Goal: Communication & Community: Answer question/provide support

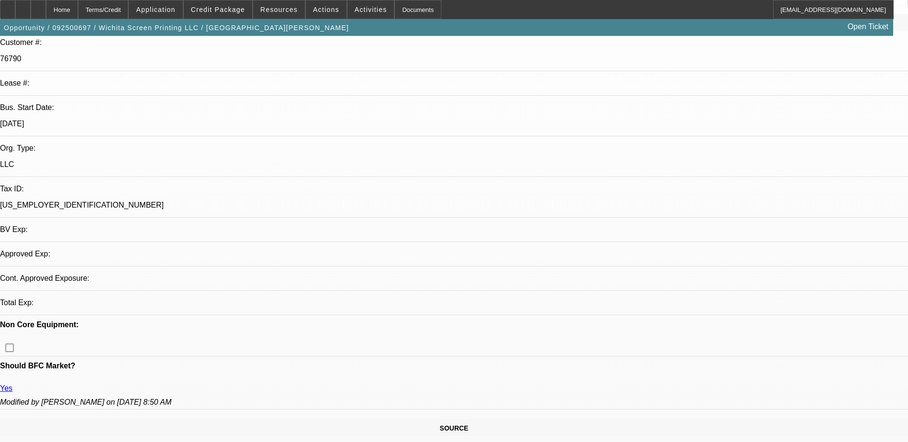
select select "0"
select select "2"
select select "0.1"
select select "4"
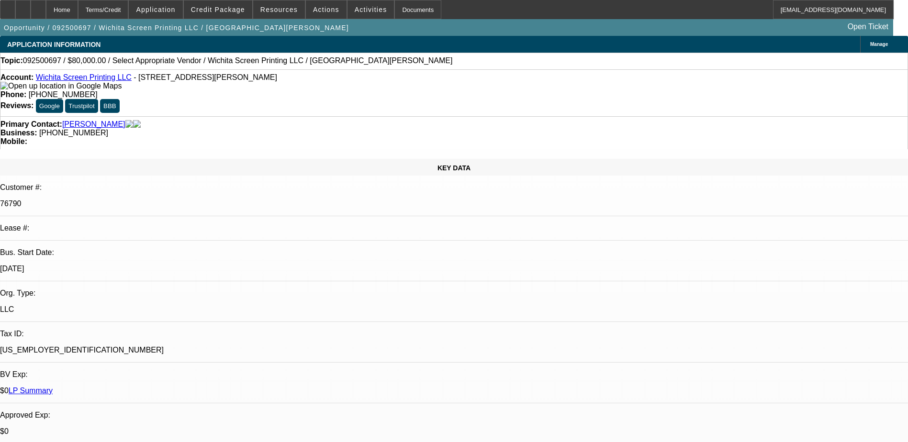
drag, startPoint x: 745, startPoint y: 126, endPoint x: 715, endPoint y: 103, distance: 38.2
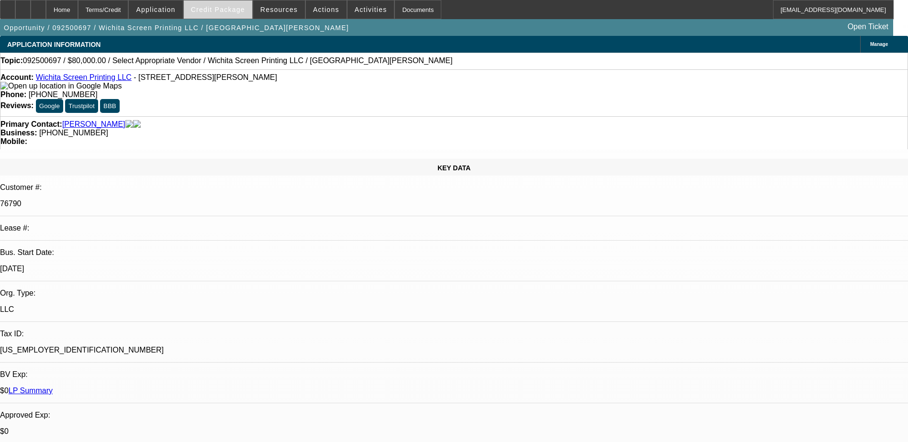
click at [237, 4] on span at bounding box center [218, 9] width 68 height 23
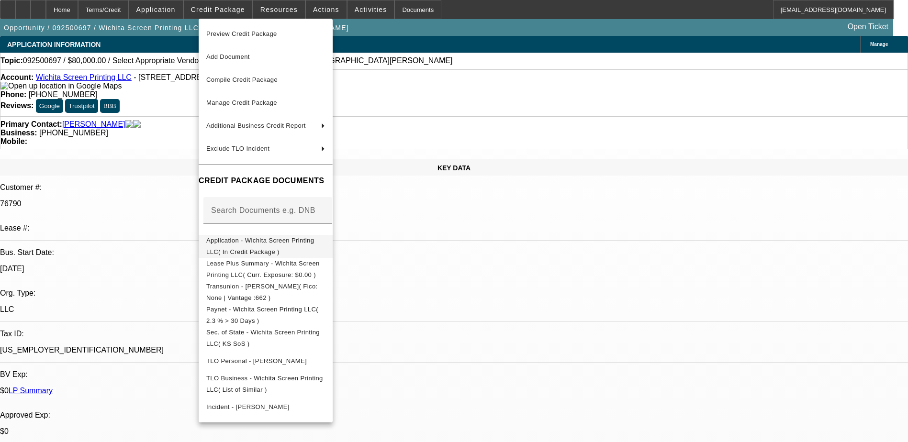
click at [314, 243] on span "Application - Wichita Screen Printing LLC( In Credit Package )" at bounding box center [260, 246] width 108 height 19
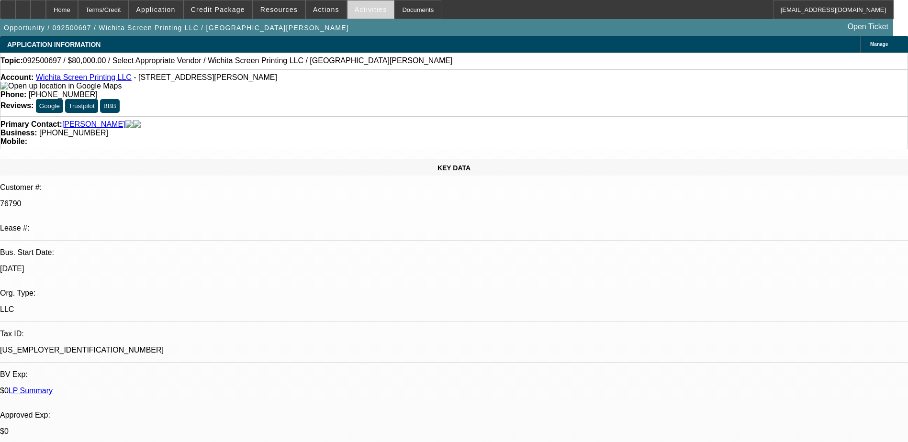
click at [357, 6] on span "Activities" at bounding box center [371, 10] width 33 height 8
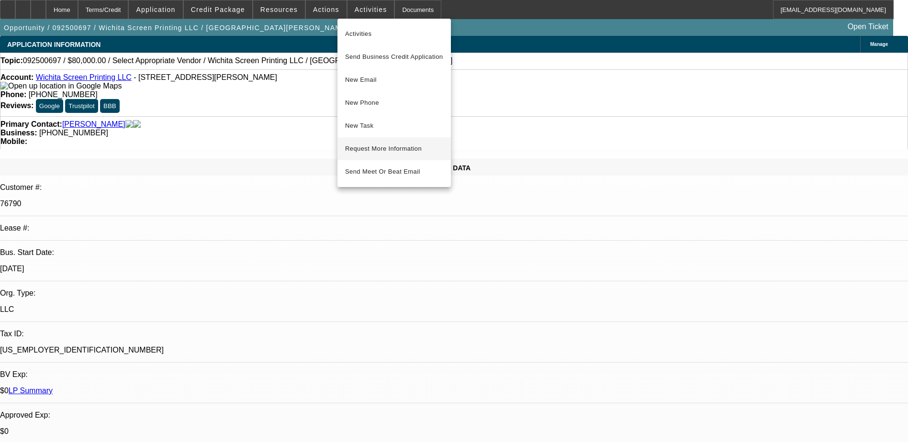
click at [384, 150] on span "Request More Information" at bounding box center [394, 148] width 98 height 11
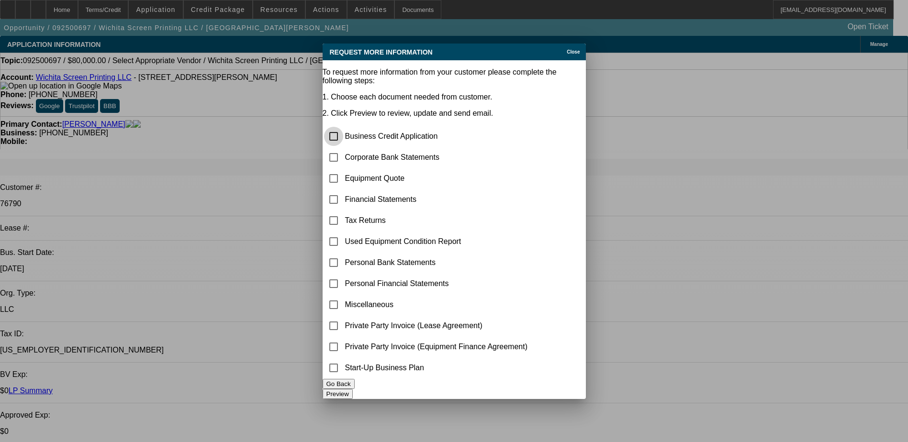
click at [343, 127] on input "checkbox" at bounding box center [333, 136] width 19 height 19
checkbox input "true"
click at [343, 148] on input "checkbox" at bounding box center [333, 157] width 19 height 19
checkbox input "true"
click at [343, 169] on input "checkbox" at bounding box center [333, 178] width 19 height 19
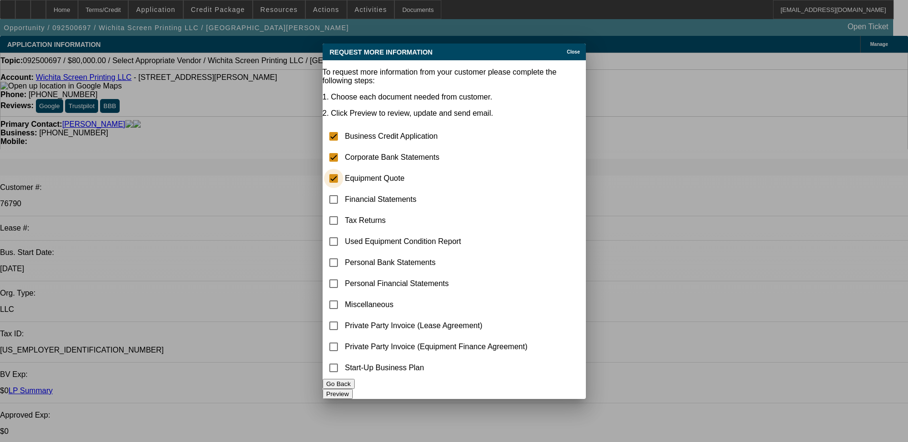
checkbox input "true"
click at [353, 390] on button "Preview" at bounding box center [338, 394] width 30 height 10
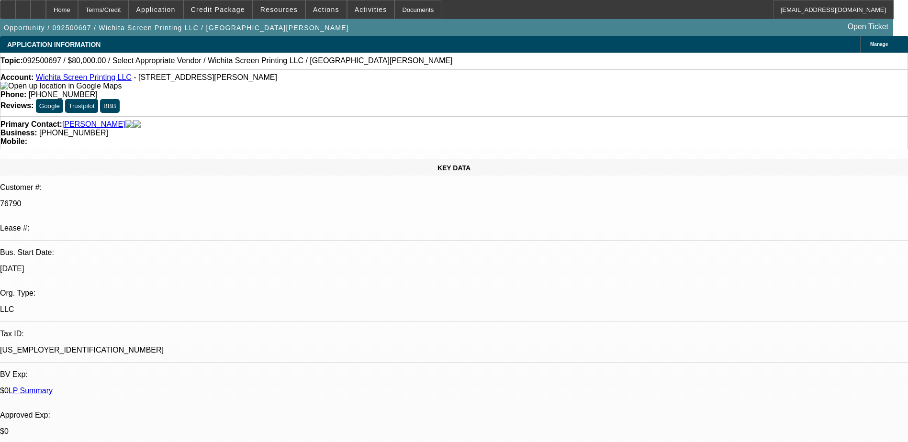
radio input "true"
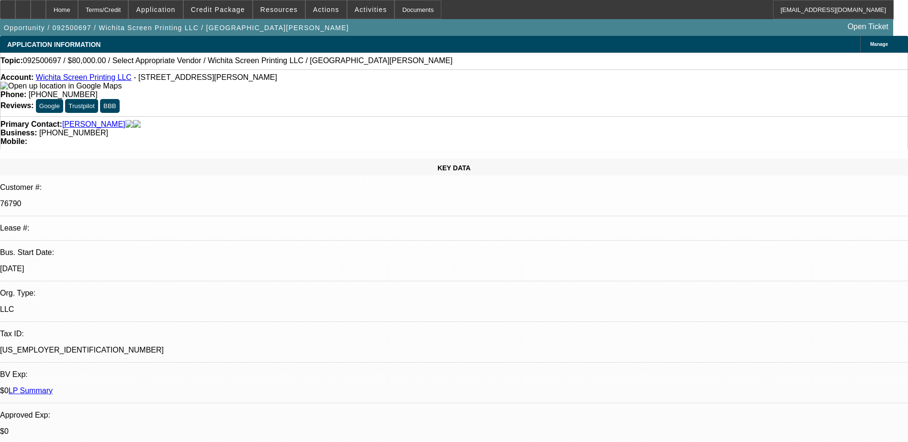
type textarea "Geno let me know this isn't something he wants to rush, said he might want to w…"
radio input "true"
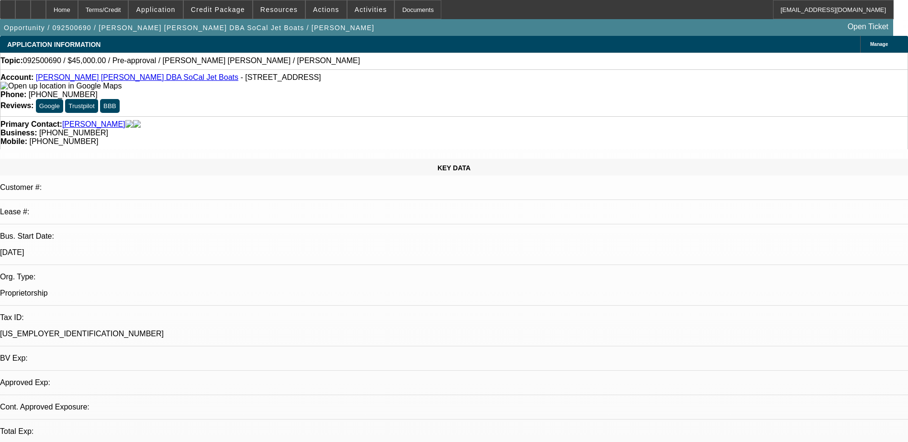
select select "0"
select select "2"
select select "0.1"
select select "1"
select select "2"
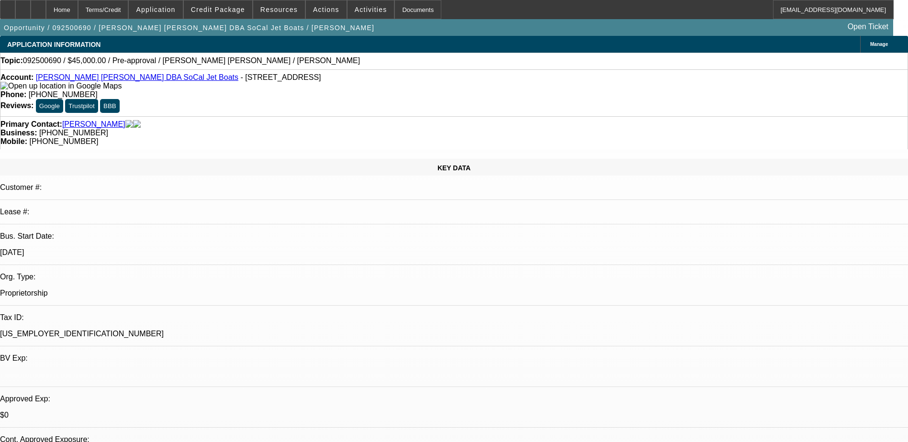
select select "4"
click at [95, 77] on link "[PERSON_NAME] [PERSON_NAME] DBA SoCal Jet Boats" at bounding box center [137, 77] width 202 height 8
click at [175, 9] on span "Application" at bounding box center [155, 10] width 39 height 8
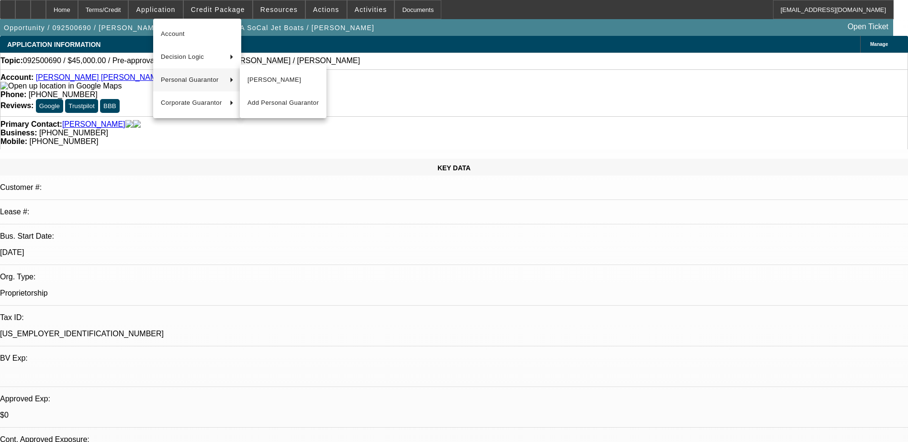
click at [397, 91] on div at bounding box center [454, 221] width 908 height 442
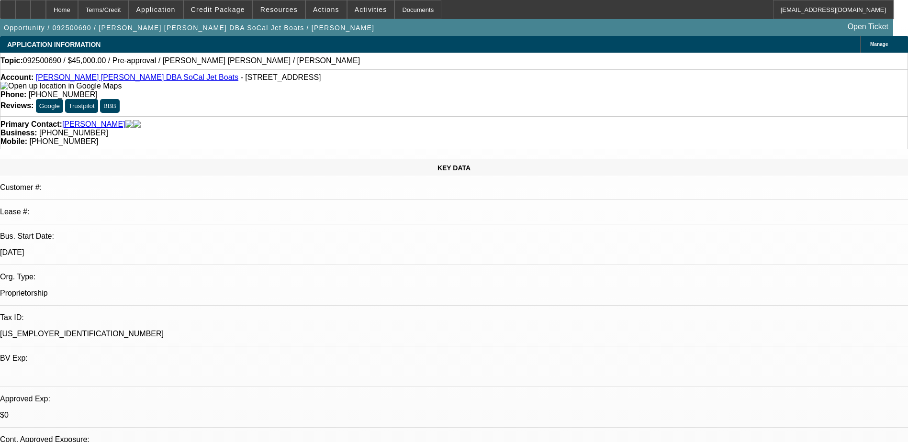
drag, startPoint x: 829, startPoint y: 266, endPoint x: 615, endPoint y: 244, distance: 215.0
copy div "wants a 6 head 20 40k price, 2016 time in business, co signer, His neighbor, Cr…"
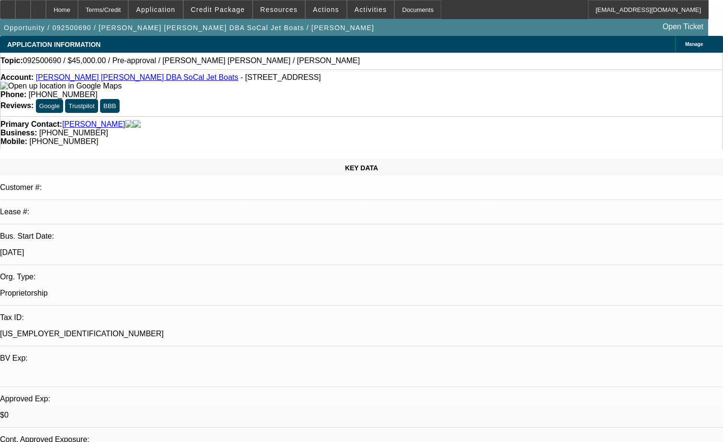
radio input "true"
paste textarea "[PERSON_NAME] [PERSON_NAME], owner of Russels Print—a sole proprietorship estab…"
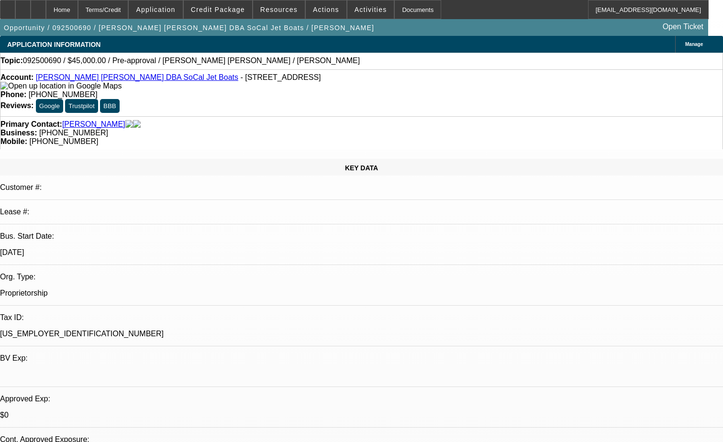
scroll to position [78, 0]
type textarea "[PERSON_NAME] [PERSON_NAME], owner of Russels Print—a sole proprietorship estab…"
radio input "true"
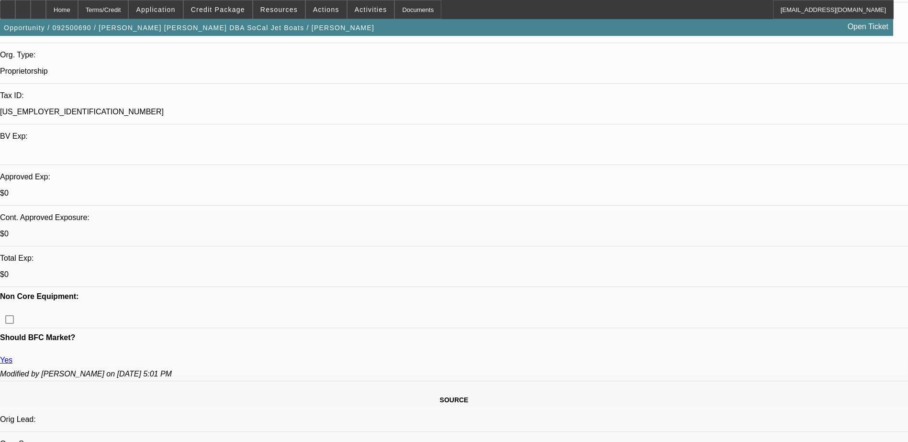
scroll to position [239, 0]
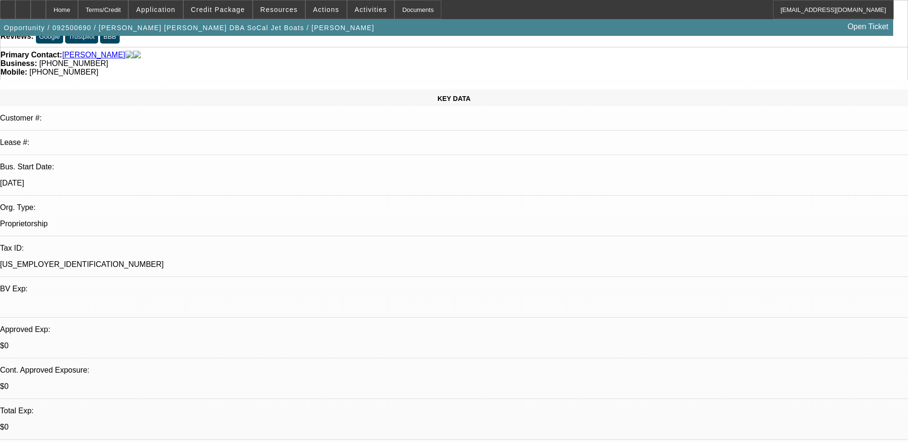
scroll to position [0, 0]
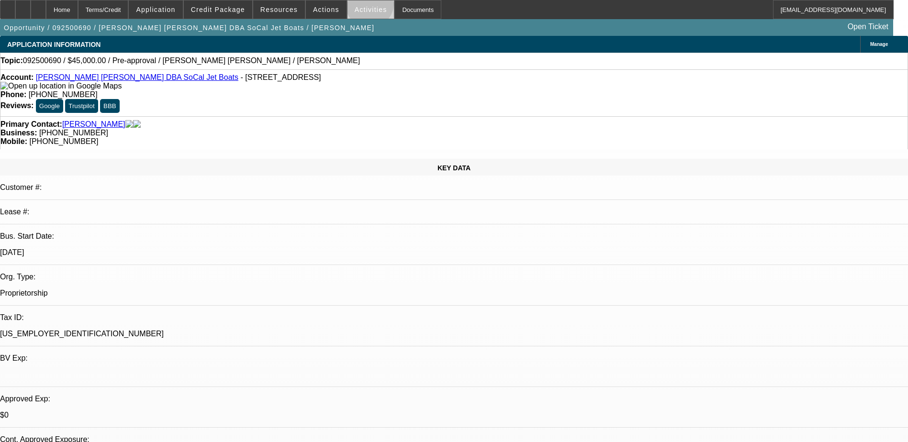
click at [359, 6] on span "Activities" at bounding box center [371, 10] width 33 height 8
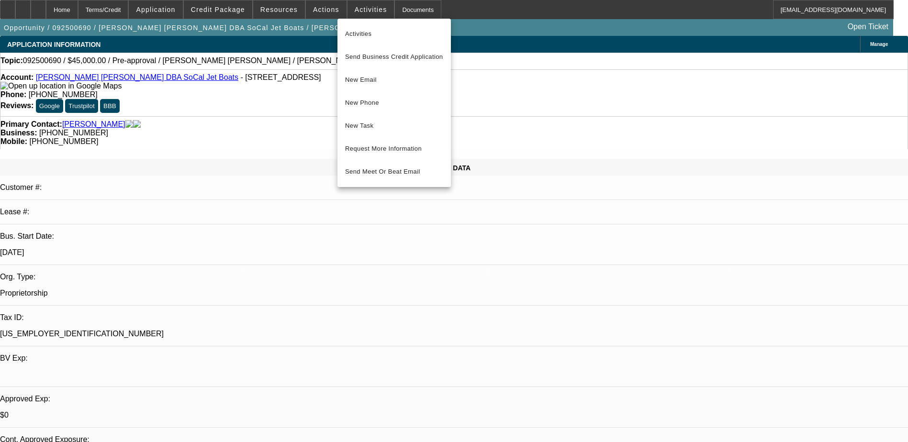
click at [280, 132] on div at bounding box center [454, 221] width 908 height 442
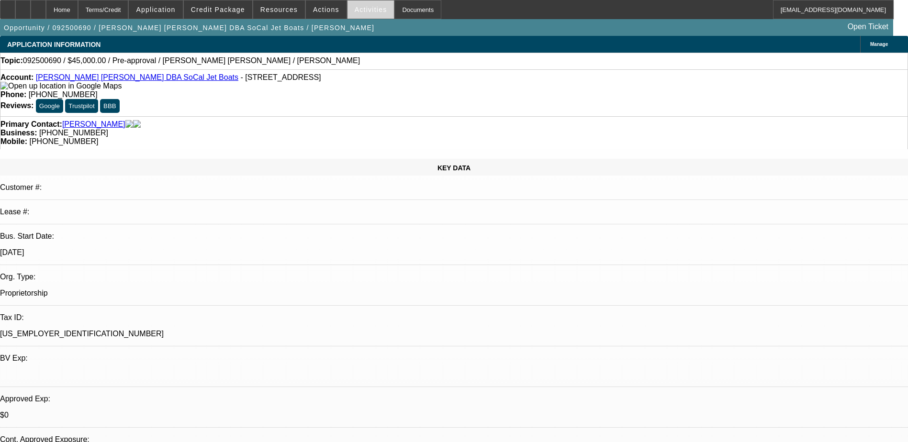
click at [367, 6] on button "Activities" at bounding box center [371, 9] width 47 height 18
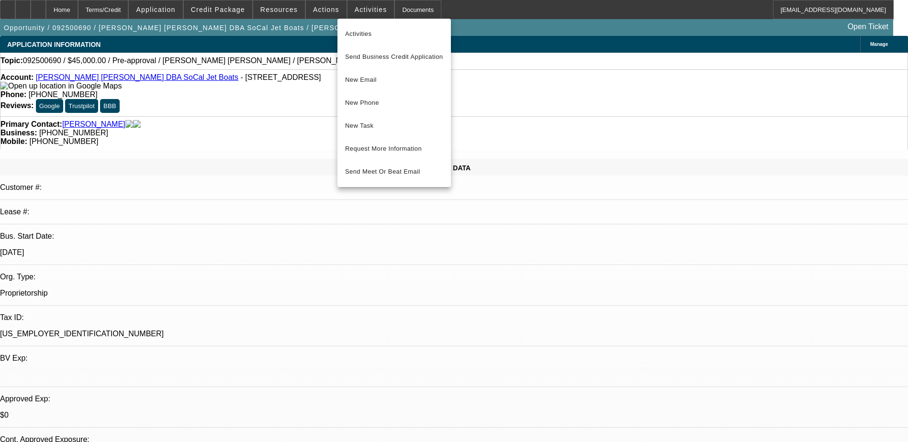
click at [283, 144] on div at bounding box center [454, 221] width 908 height 442
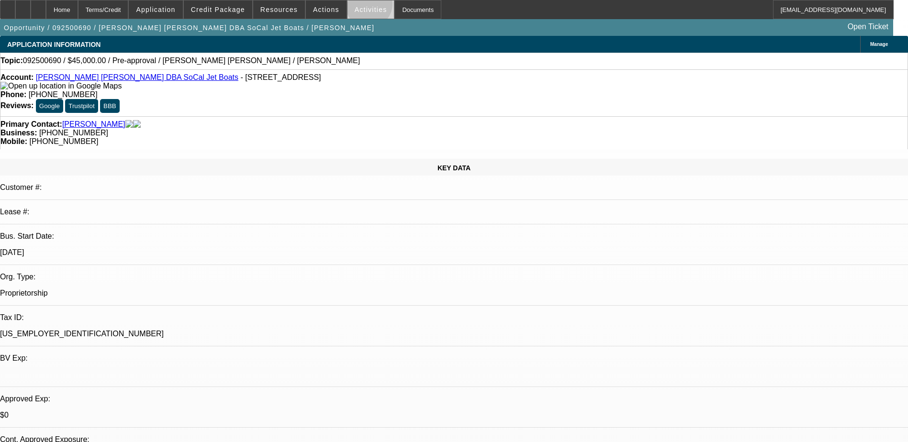
click at [359, 6] on span "Activities" at bounding box center [371, 10] width 33 height 8
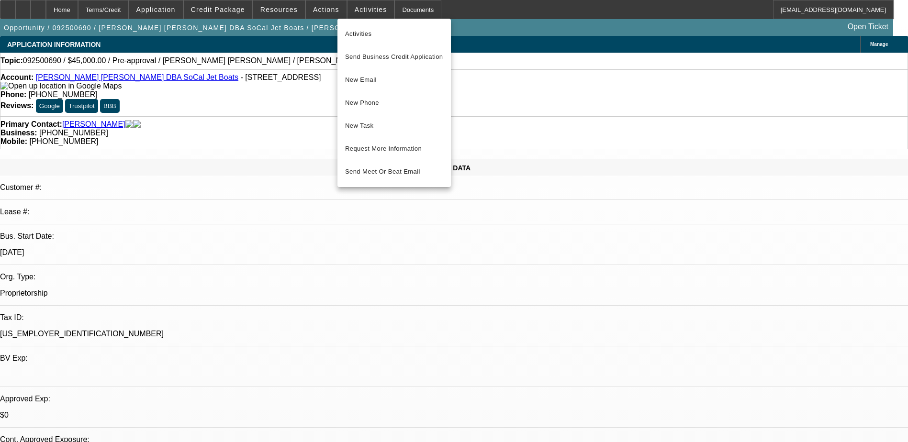
click at [279, 110] on div at bounding box center [454, 221] width 908 height 442
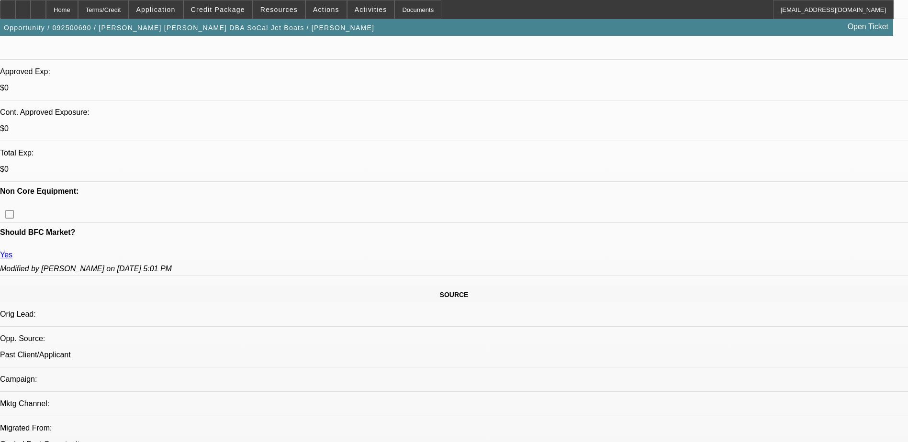
scroll to position [383, 0]
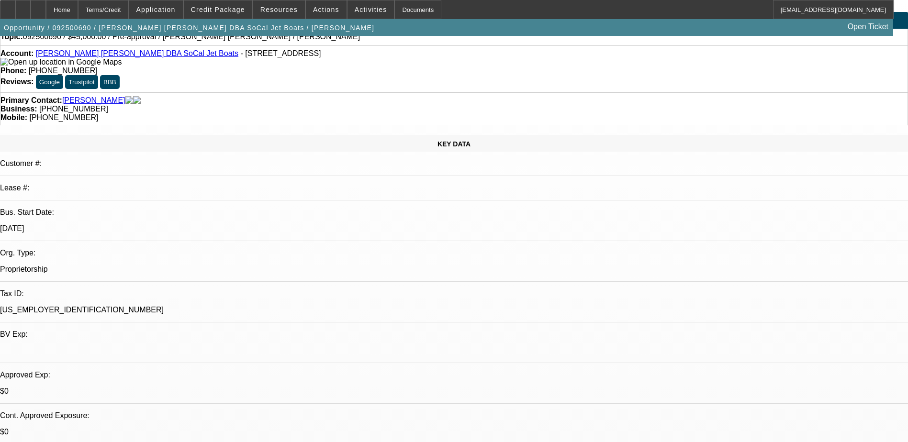
scroll to position [0, 0]
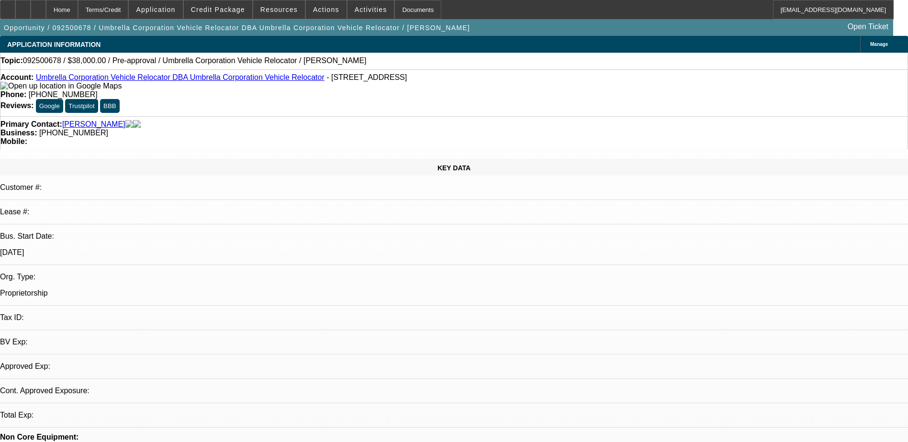
select select "0"
select select "2"
select select "0.1"
select select "4"
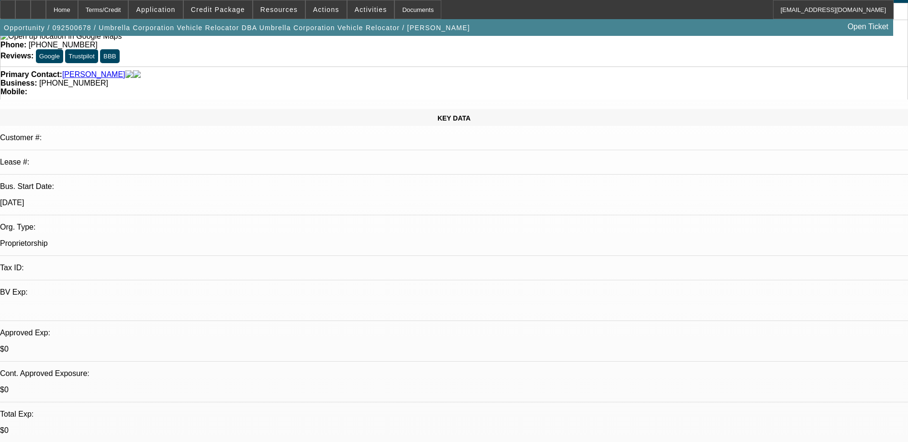
scroll to position [239, 0]
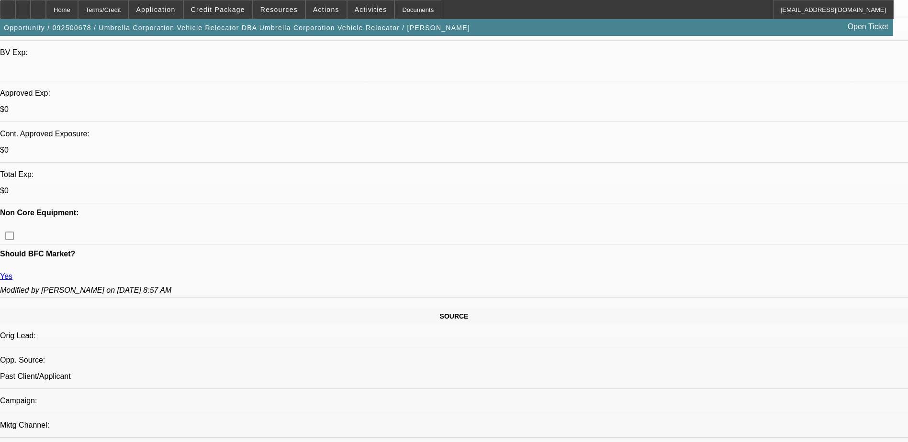
scroll to position [144, 0]
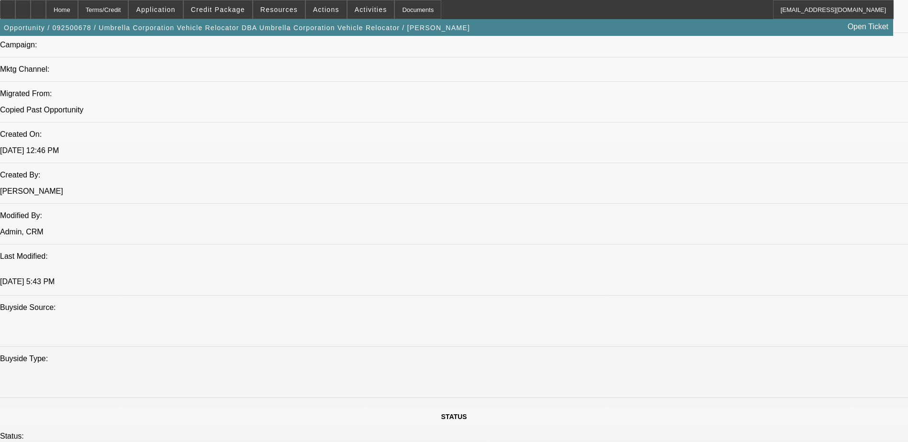
scroll to position [645, 0]
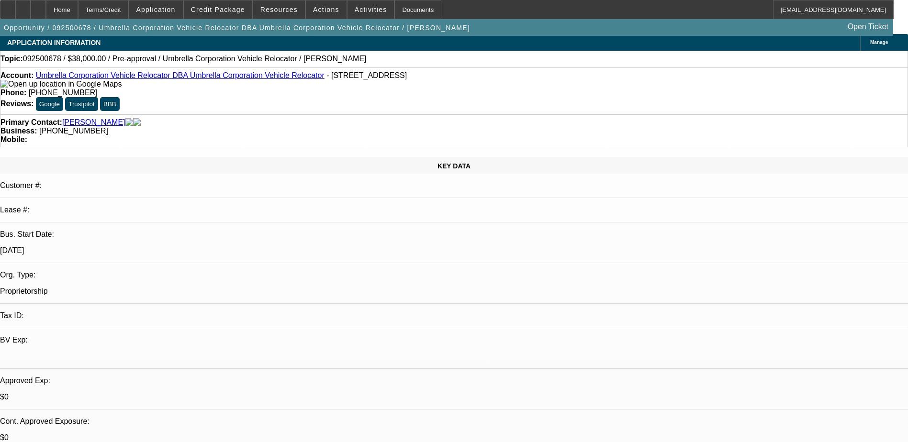
scroll to position [0, 0]
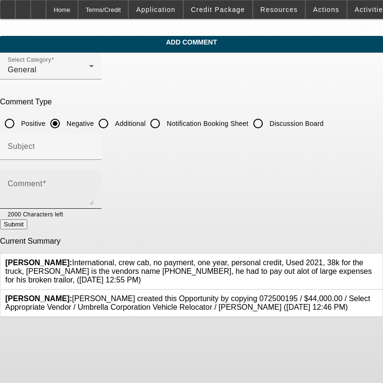
click at [94, 187] on textarea "Comment" at bounding box center [51, 193] width 86 height 23
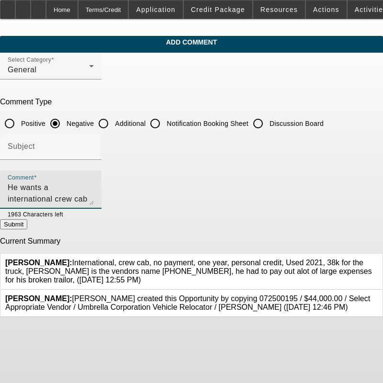
type textarea "He wants a international crew cab 2x4"
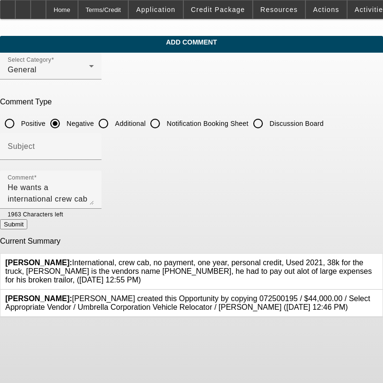
drag, startPoint x: 332, startPoint y: 218, endPoint x: 317, endPoint y: 162, distance: 57.8
click at [317, 162] on form "Select Category General Comment Type Positive Negative Additional Notification …" at bounding box center [191, 185] width 383 height 265
click at [268, 122] on input "Discussion Board" at bounding box center [257, 123] width 19 height 19
radio input "true"
click at [27, 227] on button "Submit" at bounding box center [13, 224] width 27 height 10
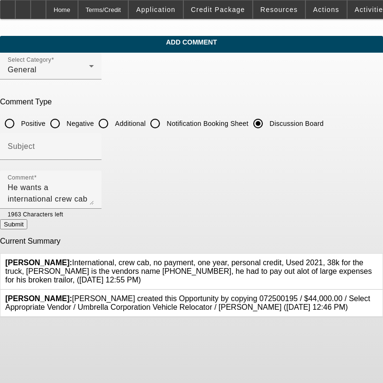
radio input "true"
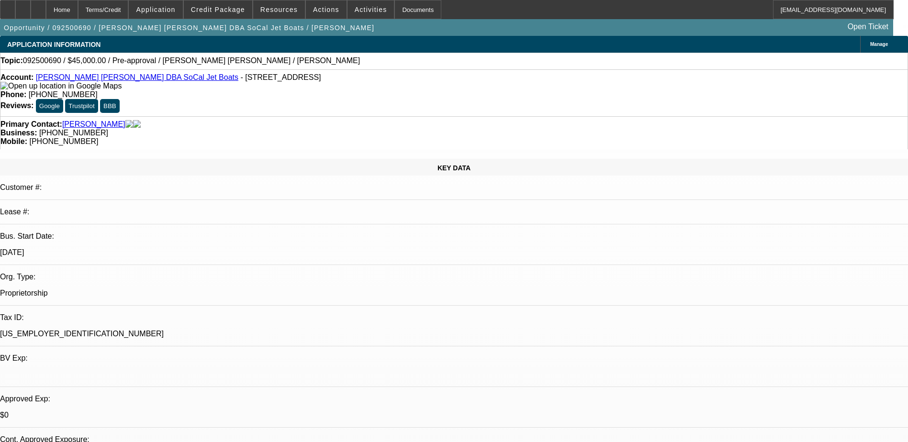
select select "0"
select select "2"
select select "0.1"
select select "4"
